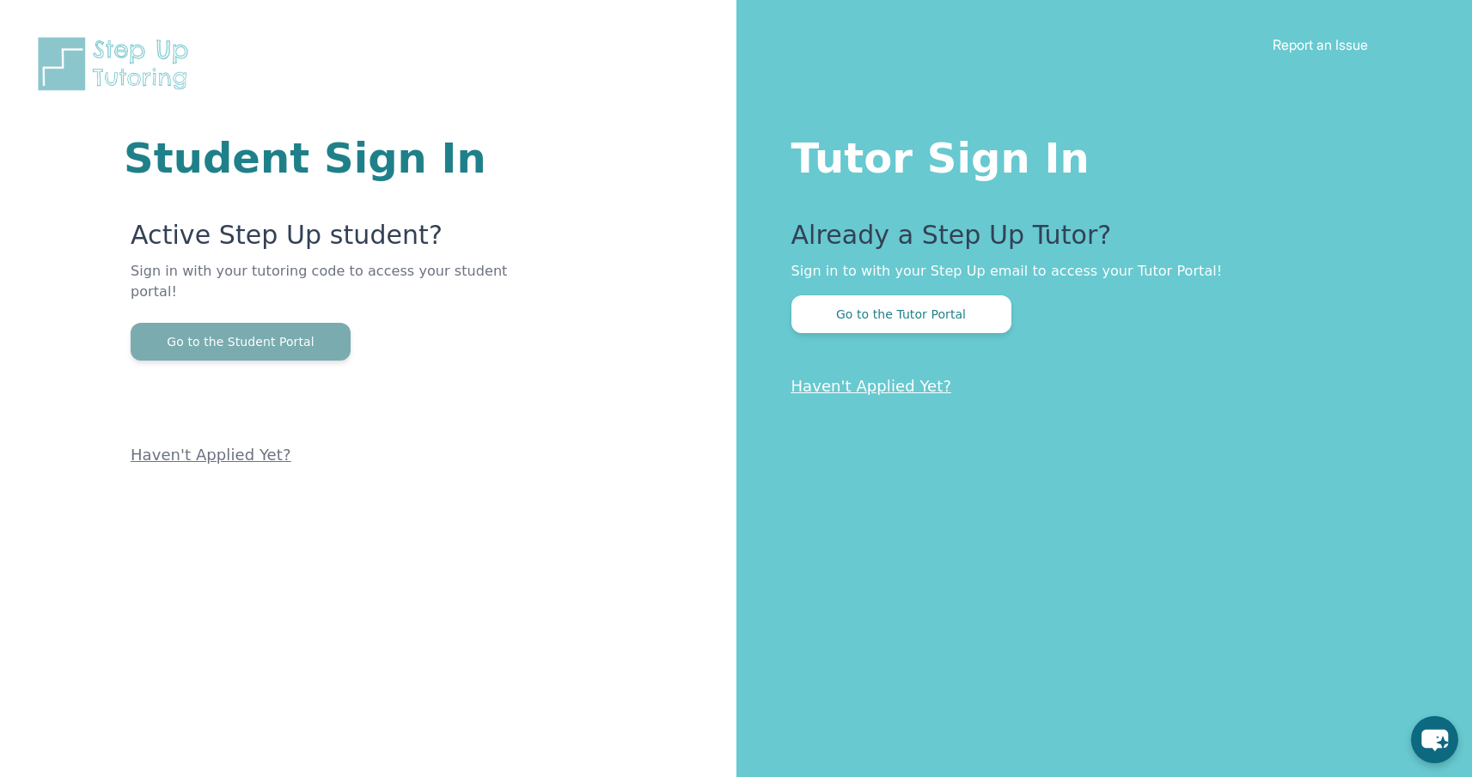
click at [244, 323] on button "Go to the Student Portal" at bounding box center [241, 342] width 220 height 38
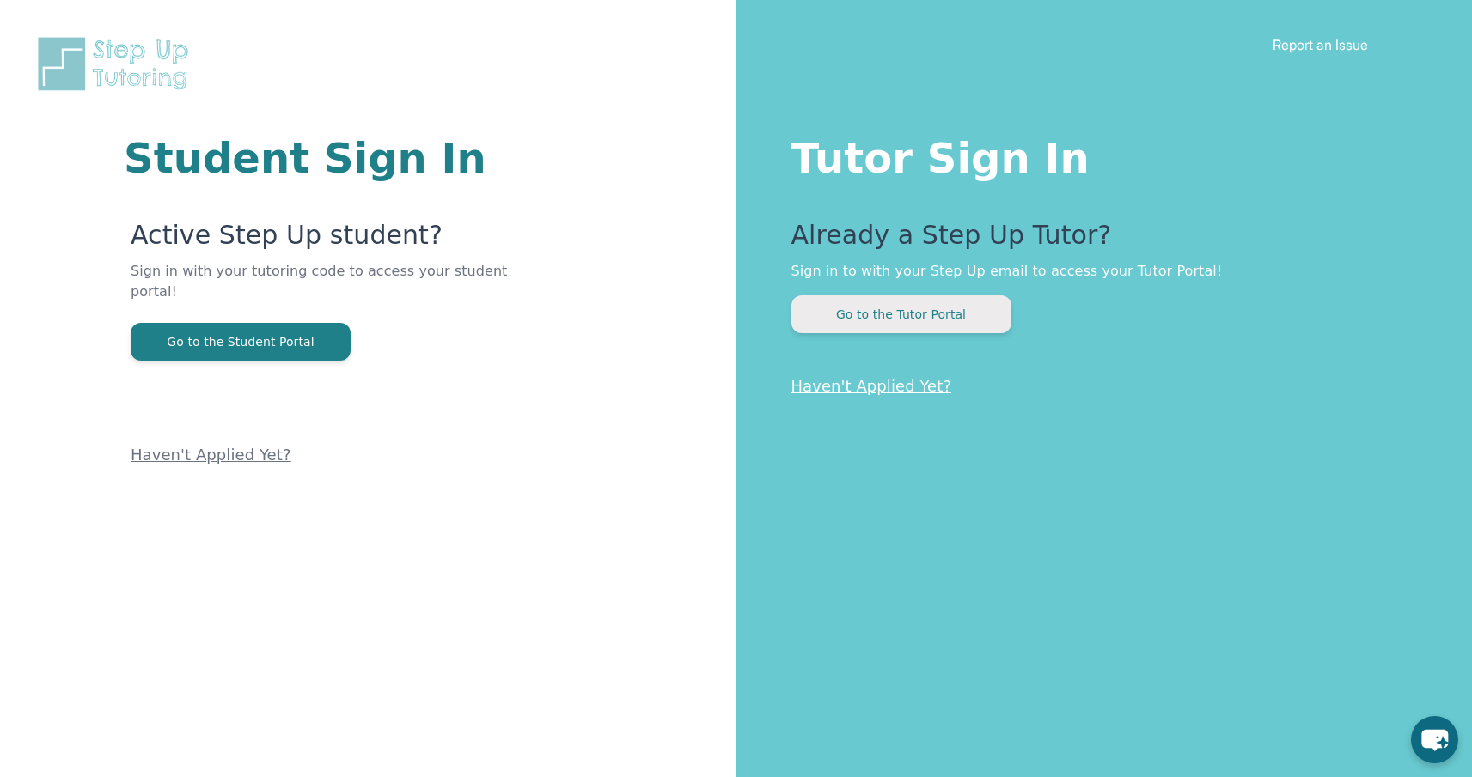
click at [897, 320] on button "Go to the Tutor Portal" at bounding box center [901, 315] width 220 height 38
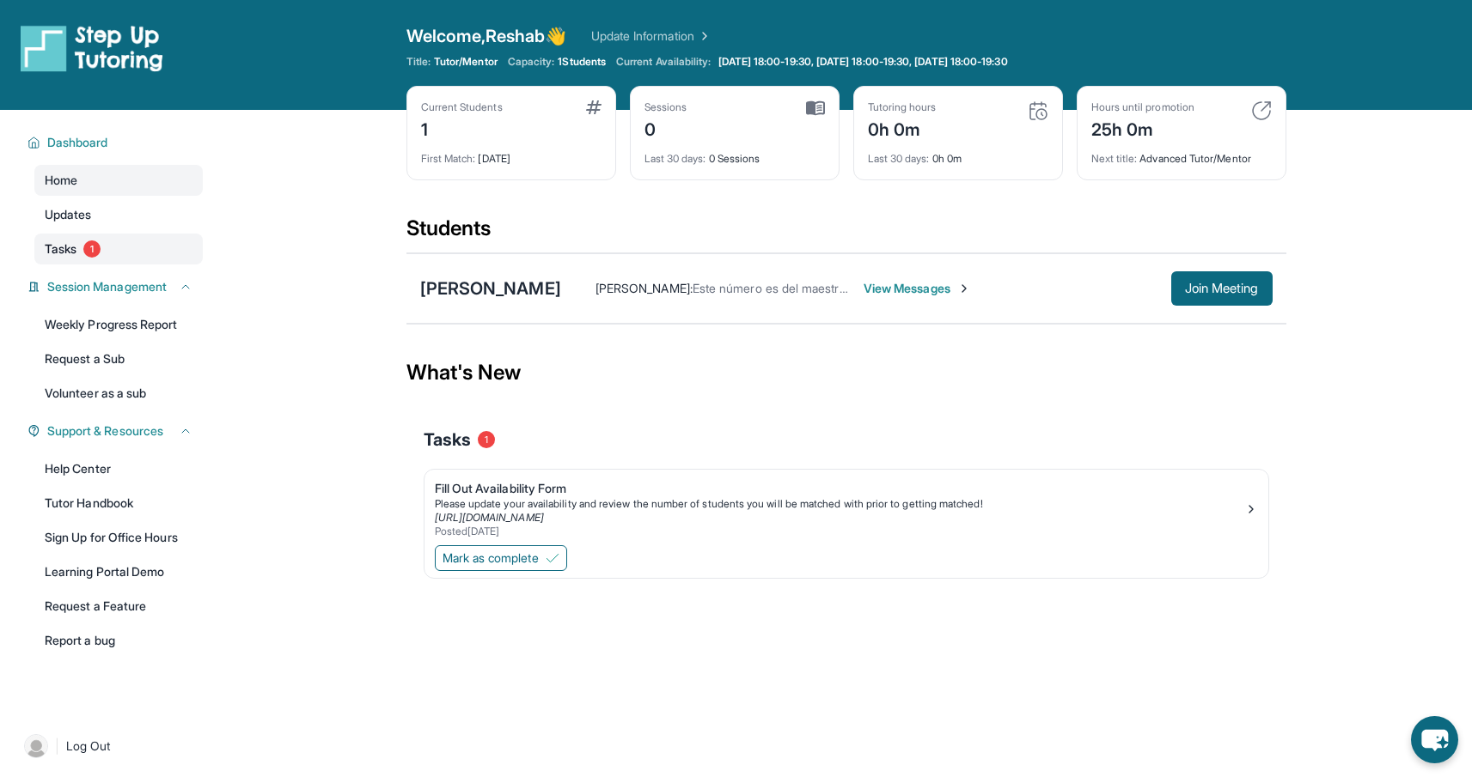
click at [96, 259] on link "Tasks 1" at bounding box center [118, 249] width 168 height 31
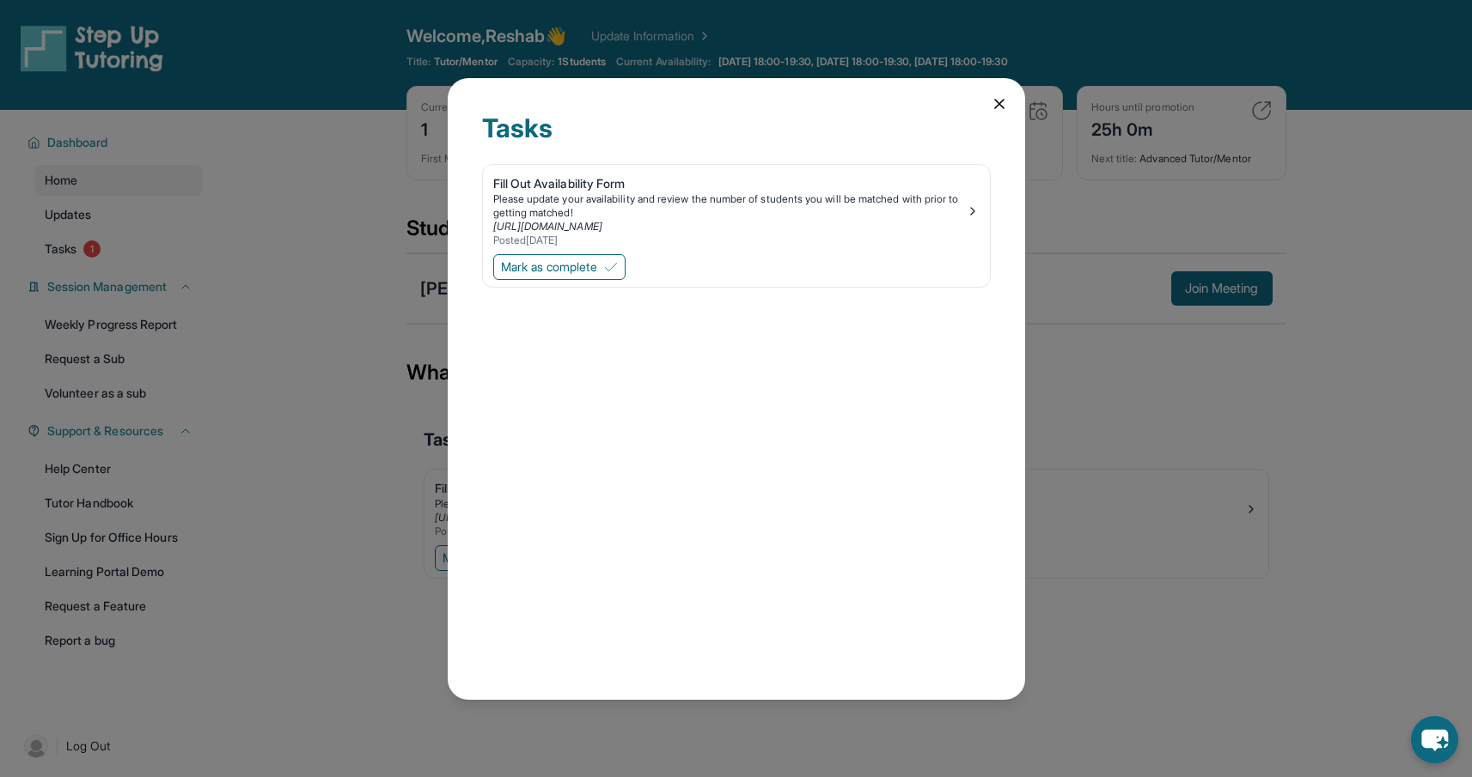
click at [998, 107] on icon at bounding box center [999, 103] width 17 height 17
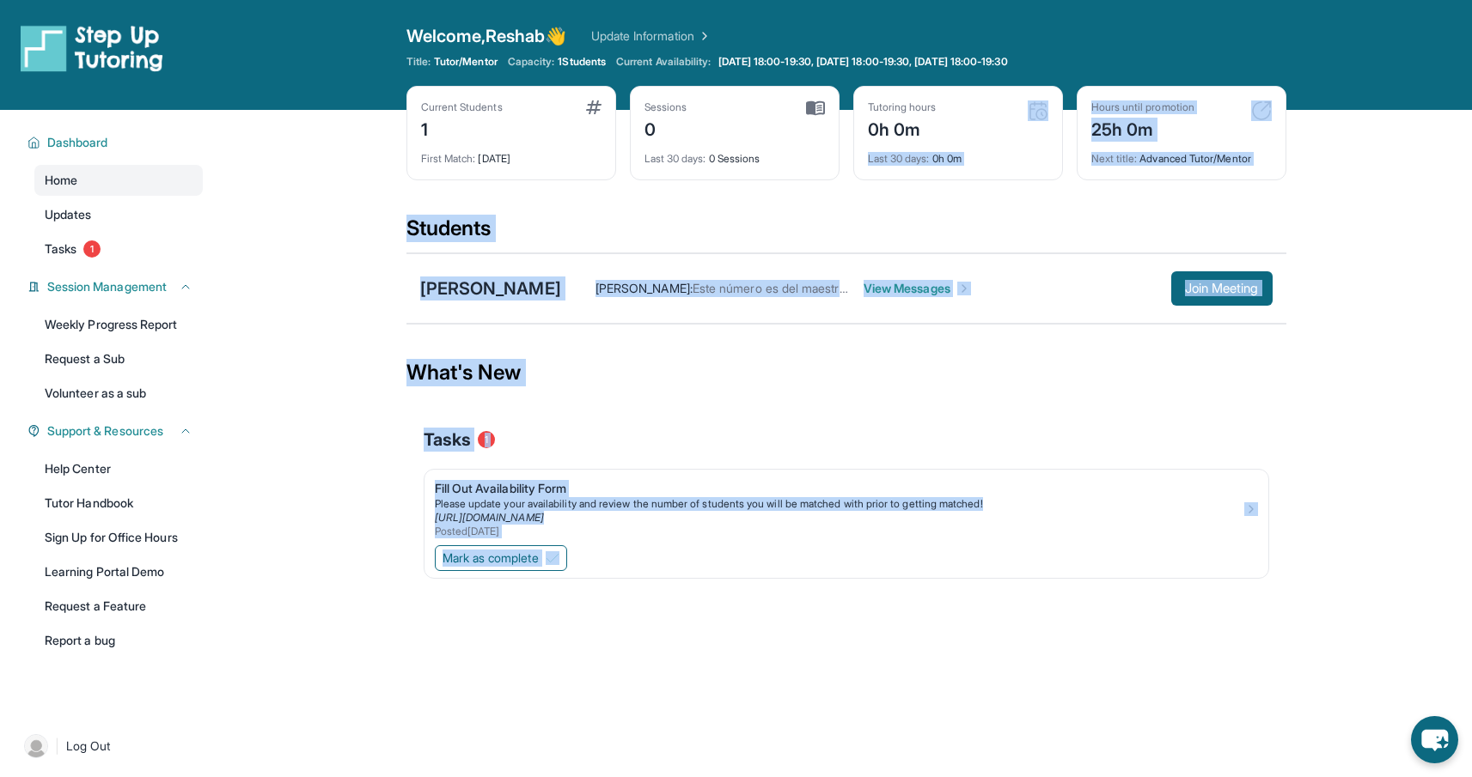
scroll to position [110, 0]
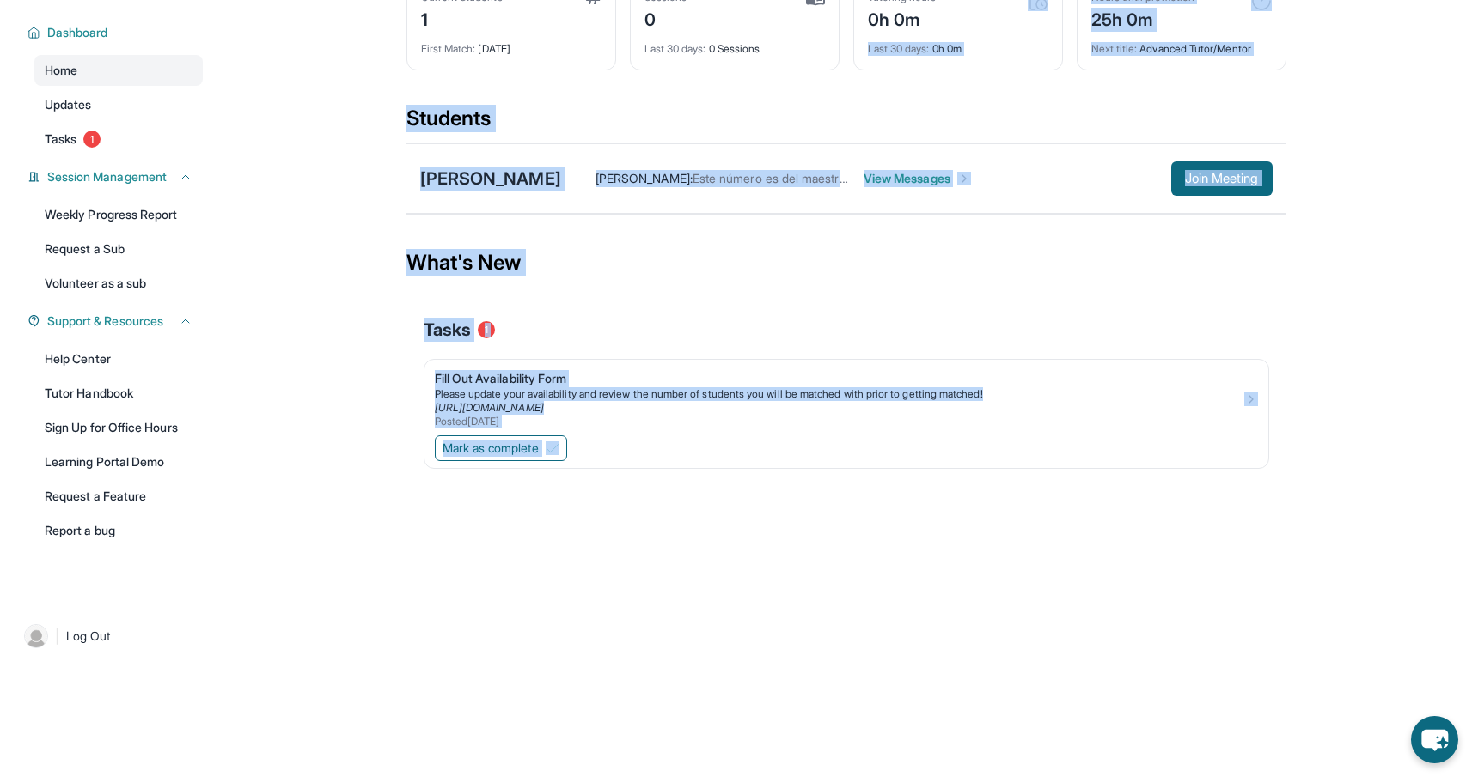
drag, startPoint x: 998, startPoint y: 107, endPoint x: 177, endPoint y: 813, distance: 1082.6
click at [177, 668] on html "Open sidebar Welcome, Reshab 👋 Update Information Title: Tutor/Mentor Capacity:…" at bounding box center [736, 278] width 1472 height 777
click at [993, 544] on div "Open sidebar Welcome, Reshab 👋 Update Information Title: Tutor/Mentor Capacity:…" at bounding box center [736, 278] width 1472 height 777
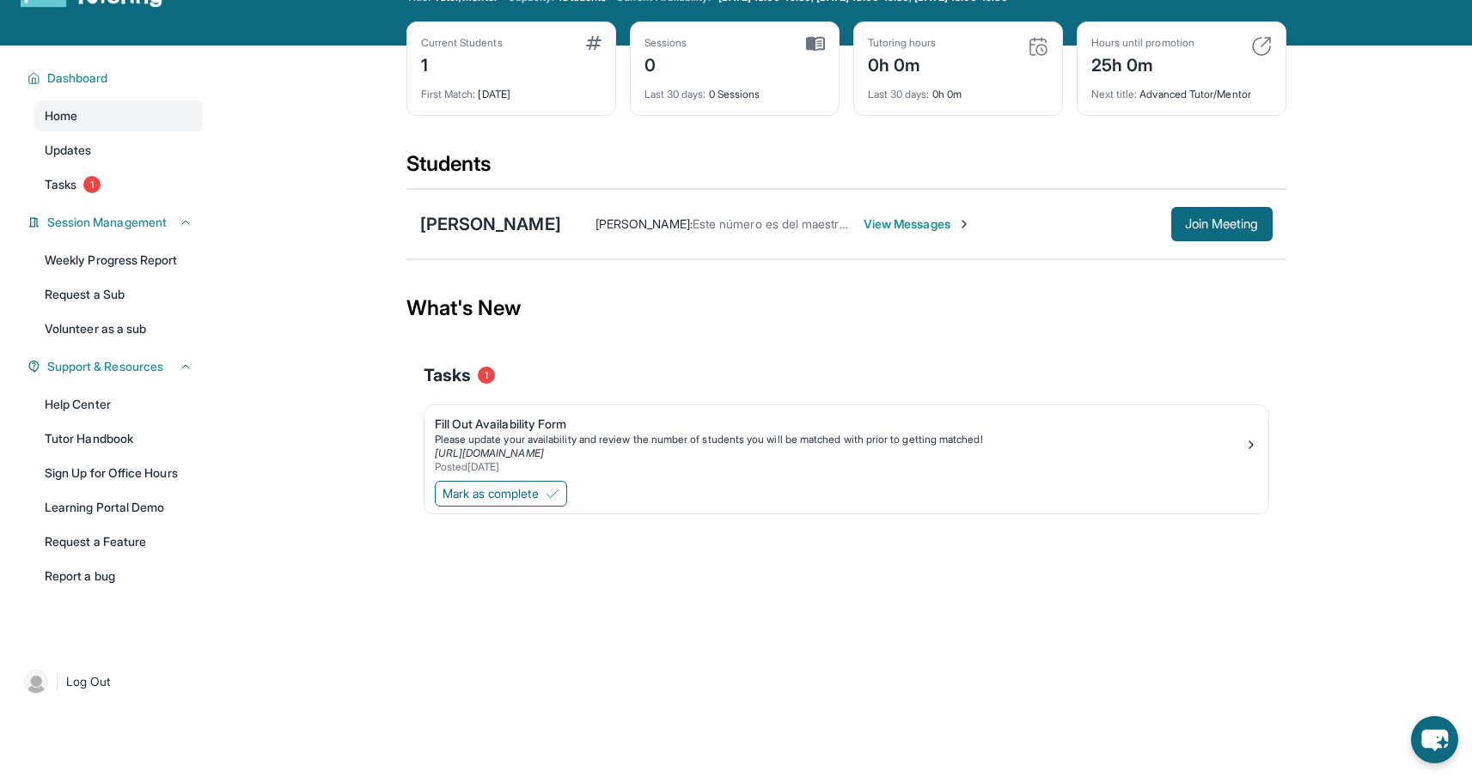
scroll to position [0, 0]
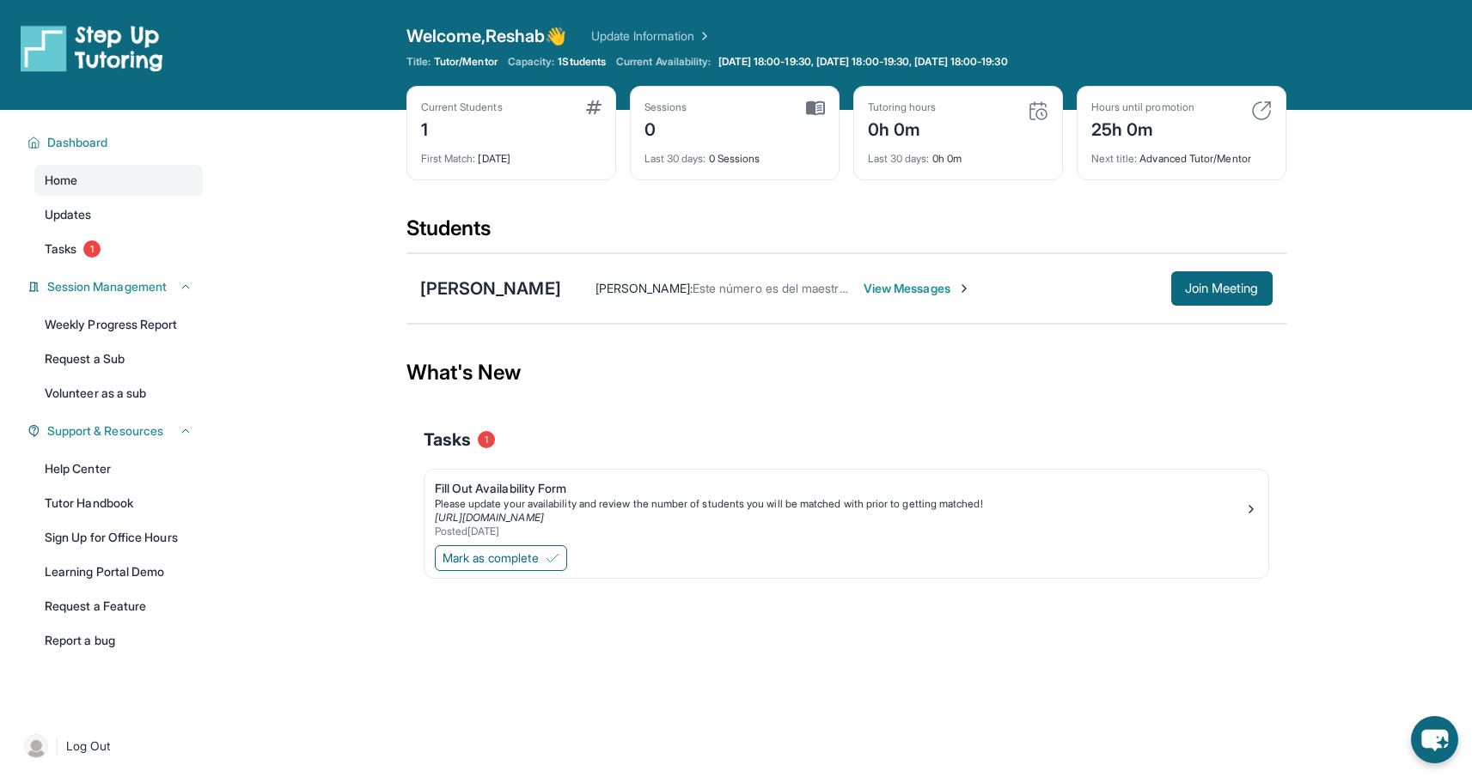
click at [899, 292] on span "View Messages" at bounding box center [916, 288] width 107 height 17
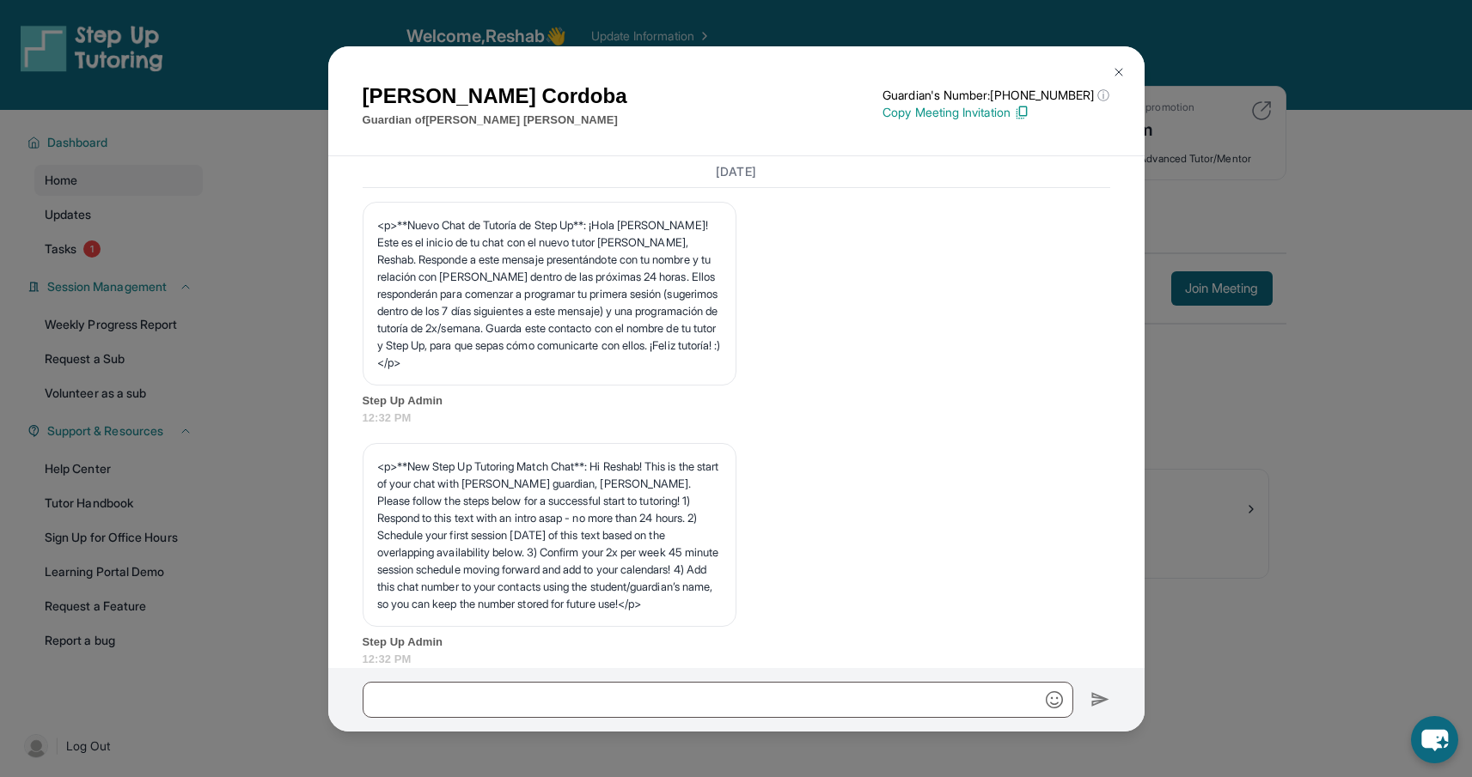
click at [1119, 76] on img at bounding box center [1119, 72] width 14 height 14
